Goal: Task Accomplishment & Management: Manage account settings

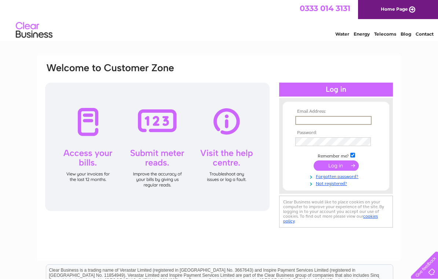
type input "brianelgey@icloud.com"
click at [336, 166] on input "submit" at bounding box center [336, 165] width 45 height 10
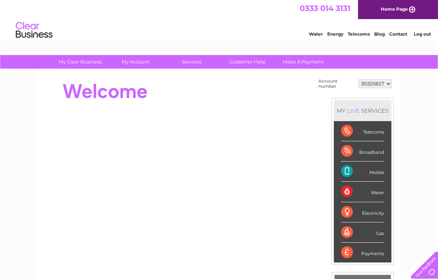
click at [372, 151] on div "Broadband" at bounding box center [363, 151] width 43 height 20
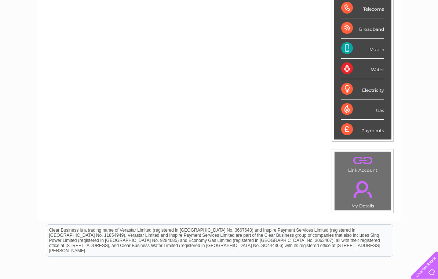
scroll to position [122, 0]
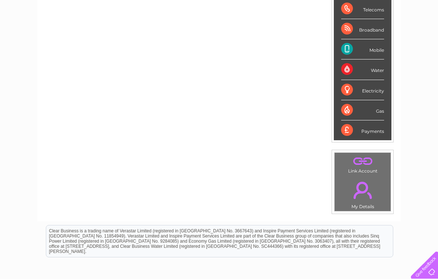
click at [350, 134] on div "Payments" at bounding box center [363, 130] width 43 height 20
click at [351, 128] on div "Payments" at bounding box center [363, 130] width 43 height 20
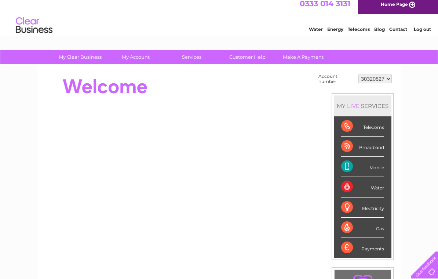
scroll to position [0, 0]
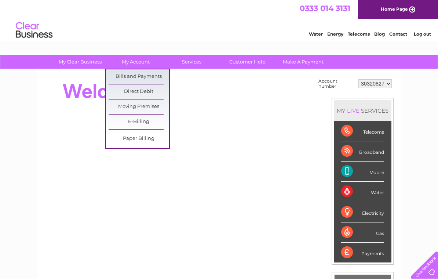
click at [153, 91] on link "Direct Debit" at bounding box center [139, 91] width 61 height 15
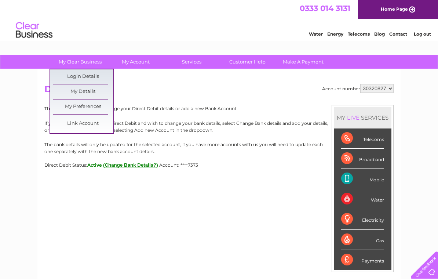
click at [76, 91] on link "My Details" at bounding box center [83, 91] width 61 height 15
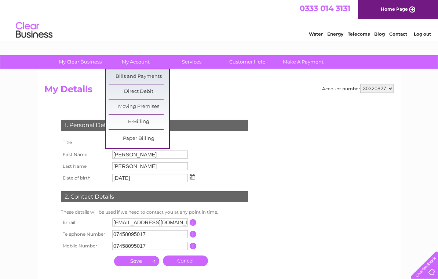
click at [126, 78] on link "Bills and Payments" at bounding box center [139, 76] width 61 height 15
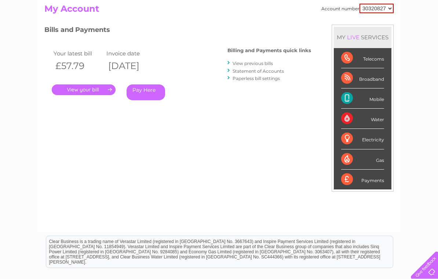
scroll to position [86, 0]
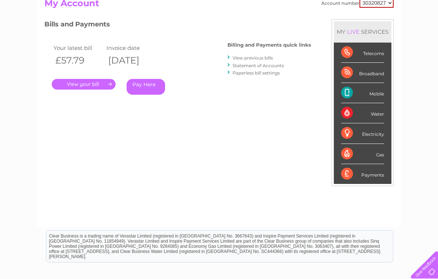
click at [81, 84] on link "." at bounding box center [84, 84] width 64 height 11
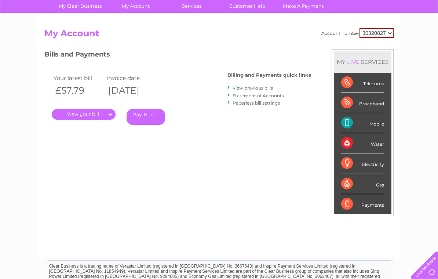
scroll to position [55, 0]
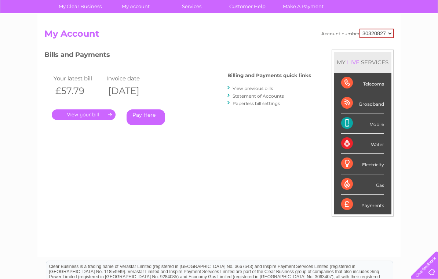
click at [368, 99] on div "Broadband" at bounding box center [363, 103] width 43 height 20
click at [344, 104] on div "Broadband" at bounding box center [363, 103] width 43 height 20
click at [382, 102] on div "Broadband" at bounding box center [363, 103] width 43 height 20
click at [374, 104] on div "Broadband" at bounding box center [363, 103] width 43 height 20
click at [354, 101] on div "Broadband" at bounding box center [363, 103] width 43 height 20
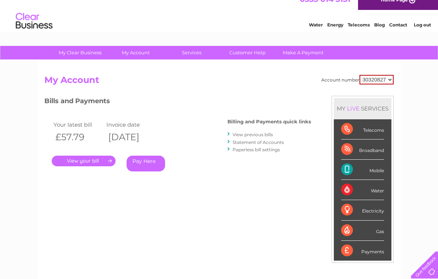
scroll to position [0, 0]
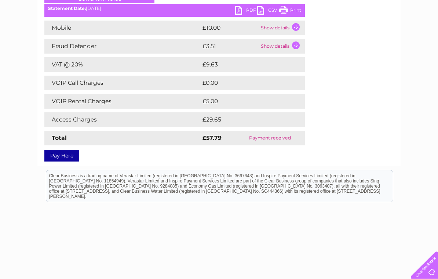
scroll to position [119, 0]
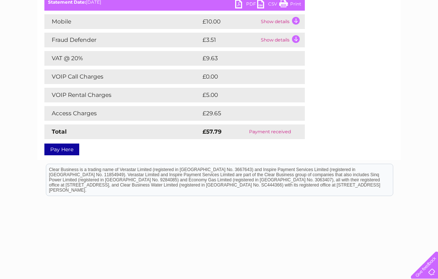
click at [285, 39] on td "Show details" at bounding box center [282, 40] width 46 height 15
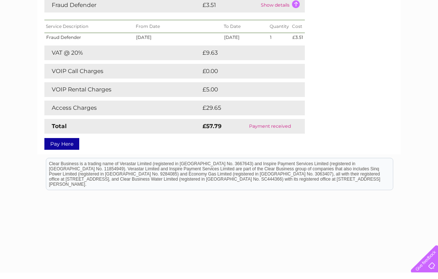
scroll to position [0, 0]
